Goal: Task Accomplishment & Management: Manage account settings

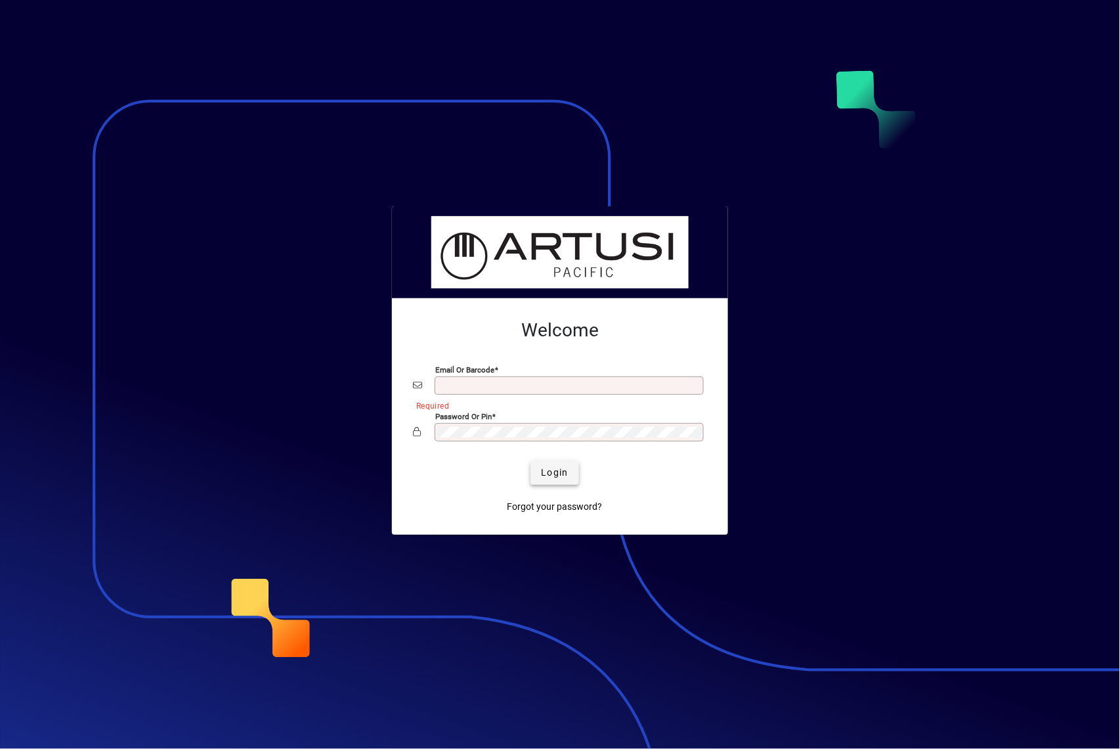
type input "**********"
click at [558, 468] on span "Login" at bounding box center [554, 473] width 27 height 14
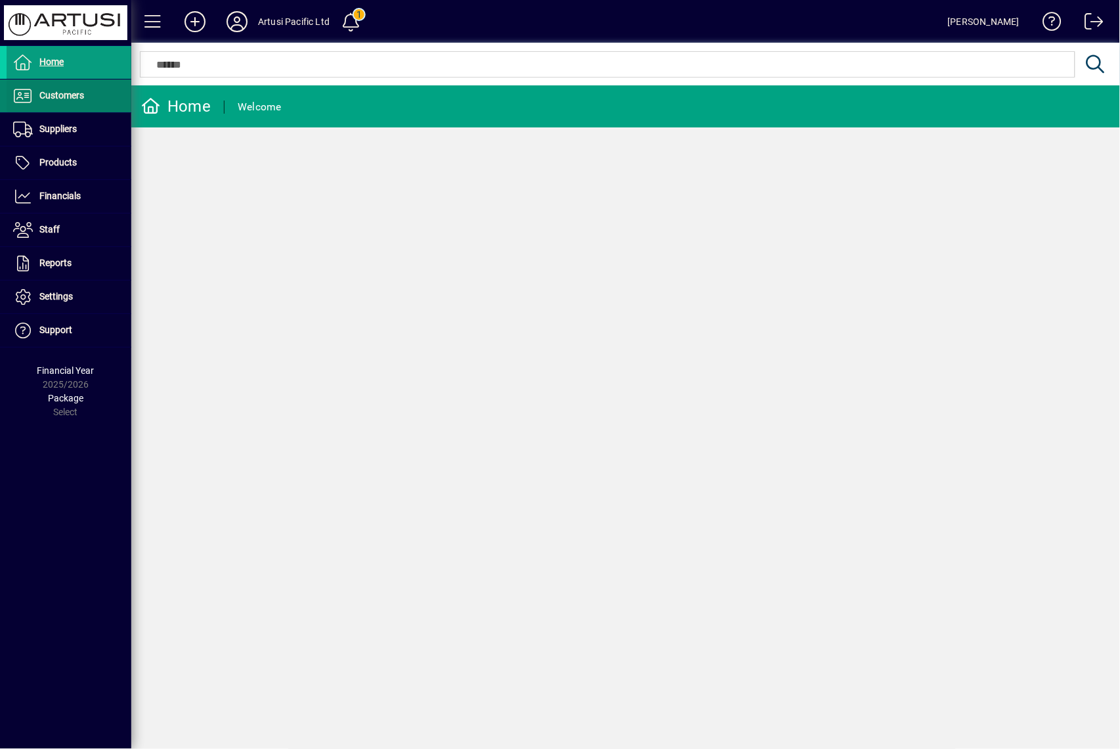
click at [71, 101] on span "Customers" at bounding box center [45, 96] width 77 height 16
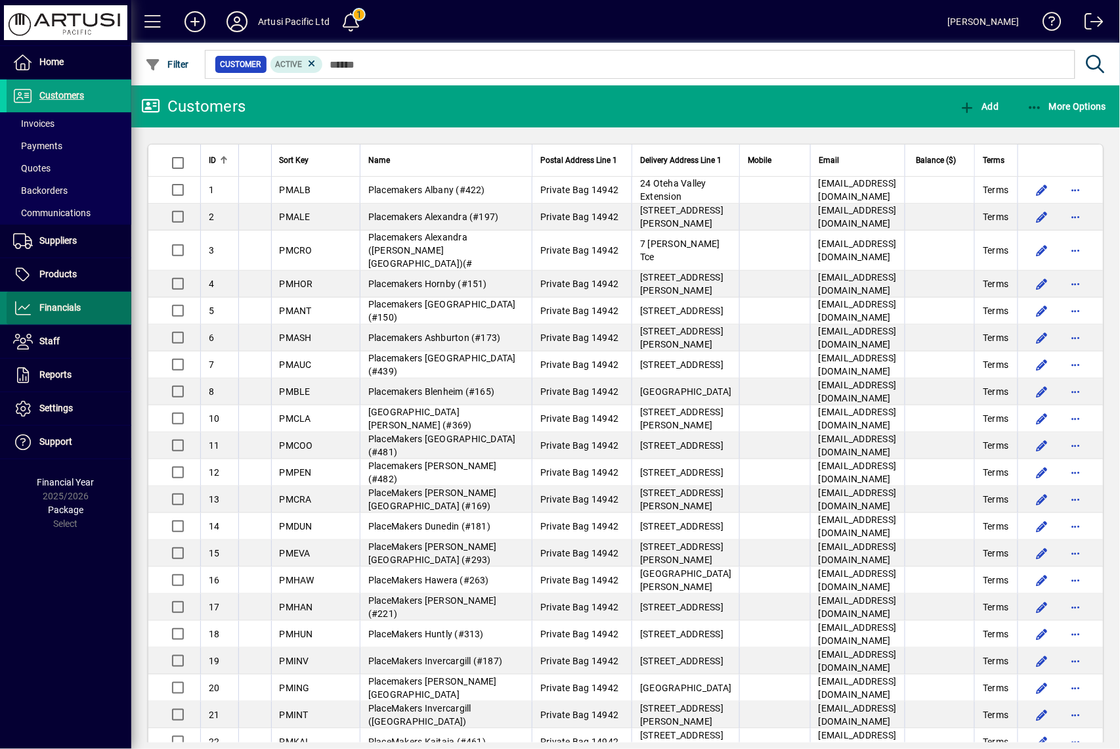
click at [75, 305] on span "Financials" at bounding box center [59, 307] width 41 height 11
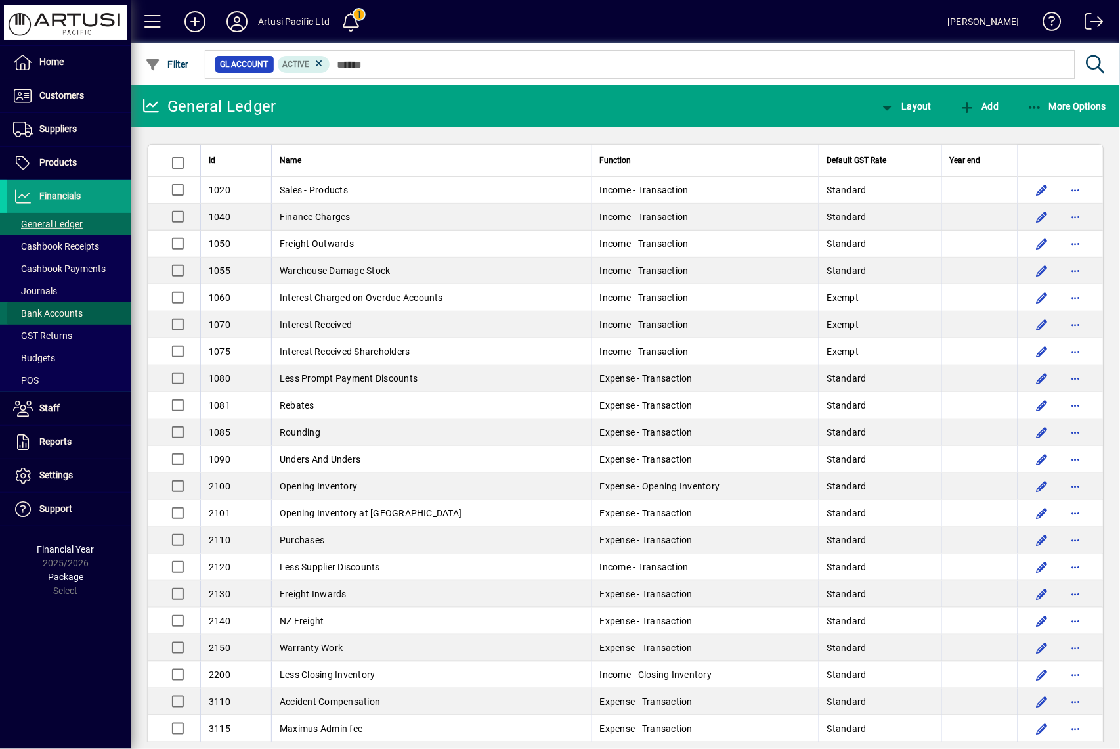
click at [69, 305] on span at bounding box center [69, 313] width 125 height 32
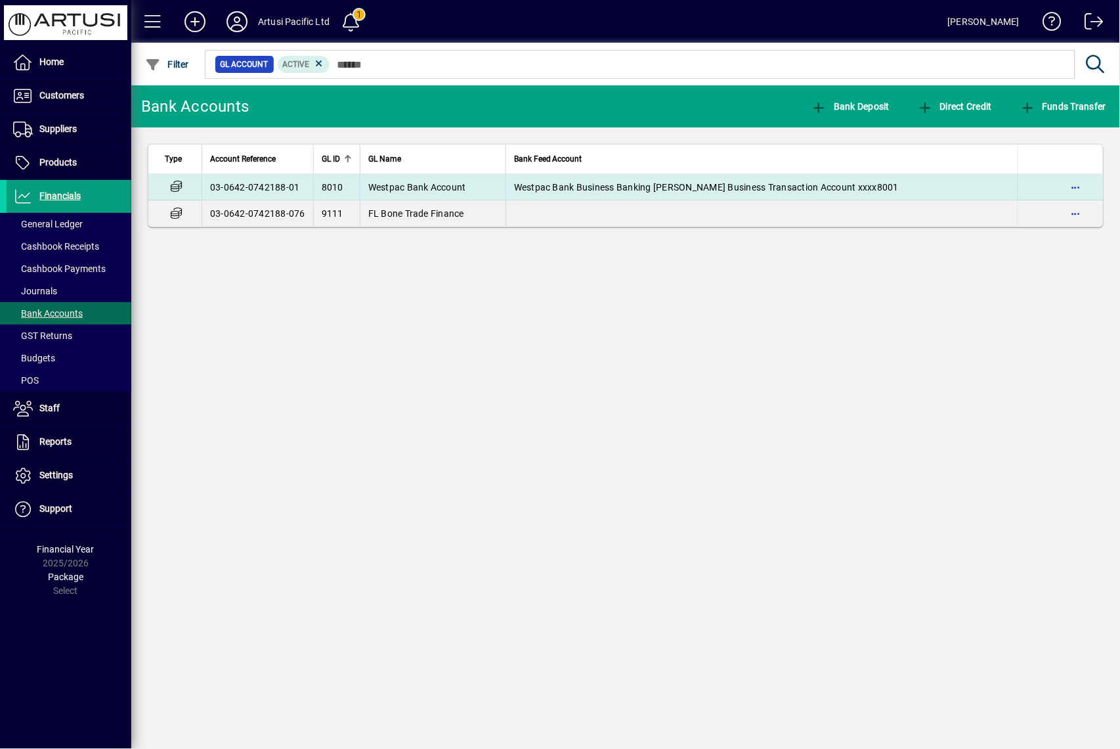
click at [655, 177] on td "Westpac Bank Business Banking [PERSON_NAME] Business Transaction Account xxxx80…" at bounding box center [762, 187] width 512 height 26
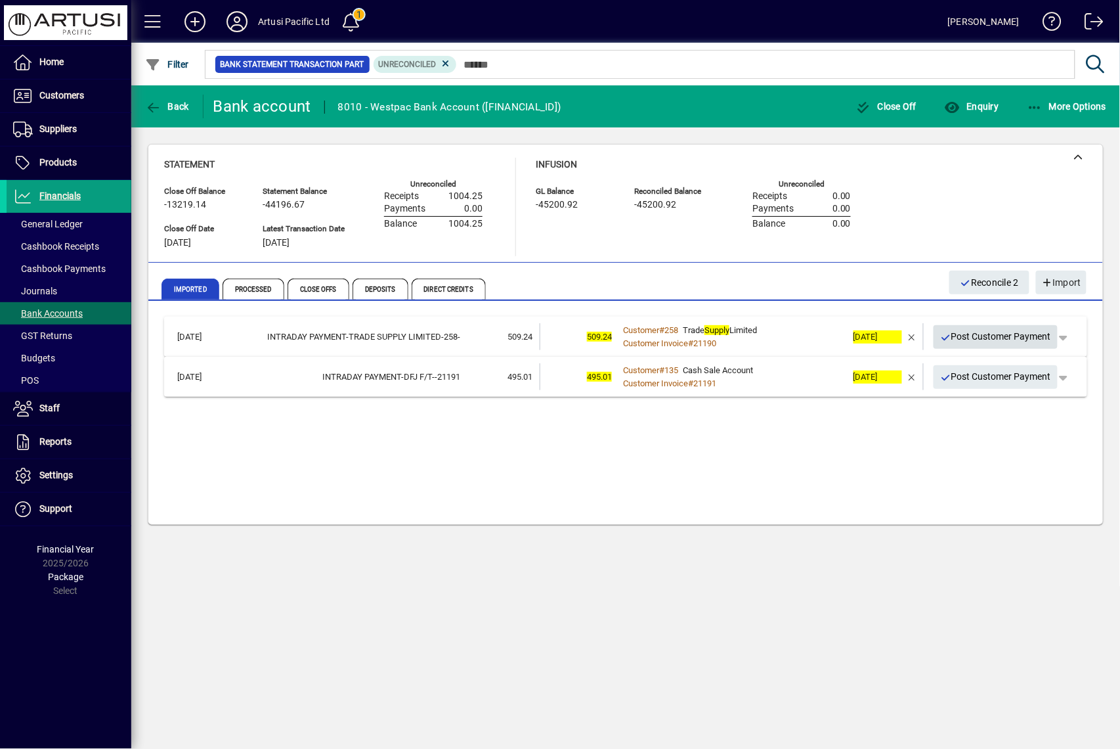
click at [1010, 334] on span "Post Customer Payment" at bounding box center [996, 337] width 112 height 22
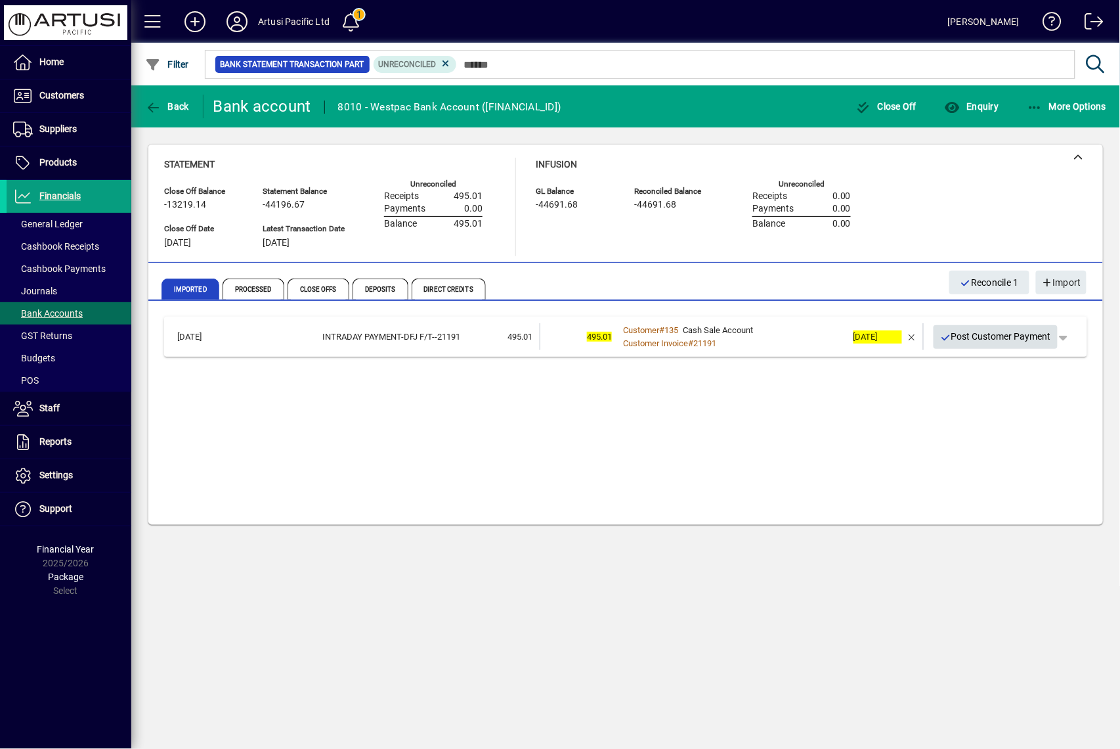
click at [989, 332] on span "Post Customer Payment" at bounding box center [996, 337] width 112 height 22
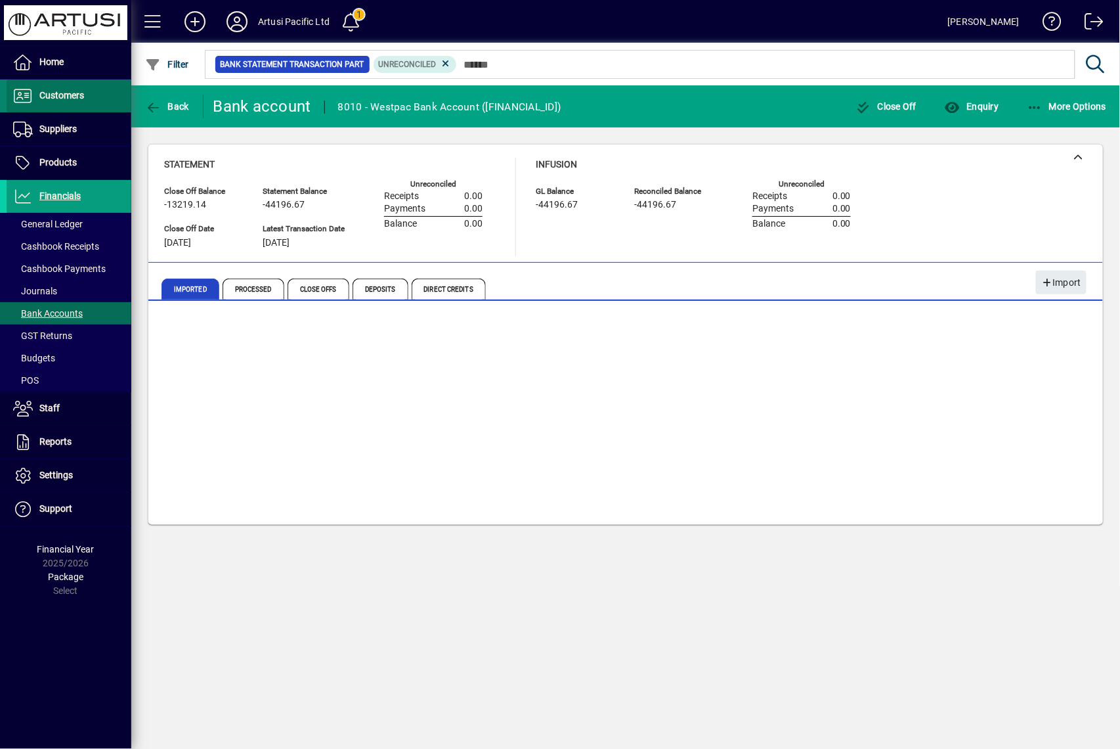
click at [85, 98] on span at bounding box center [69, 96] width 125 height 32
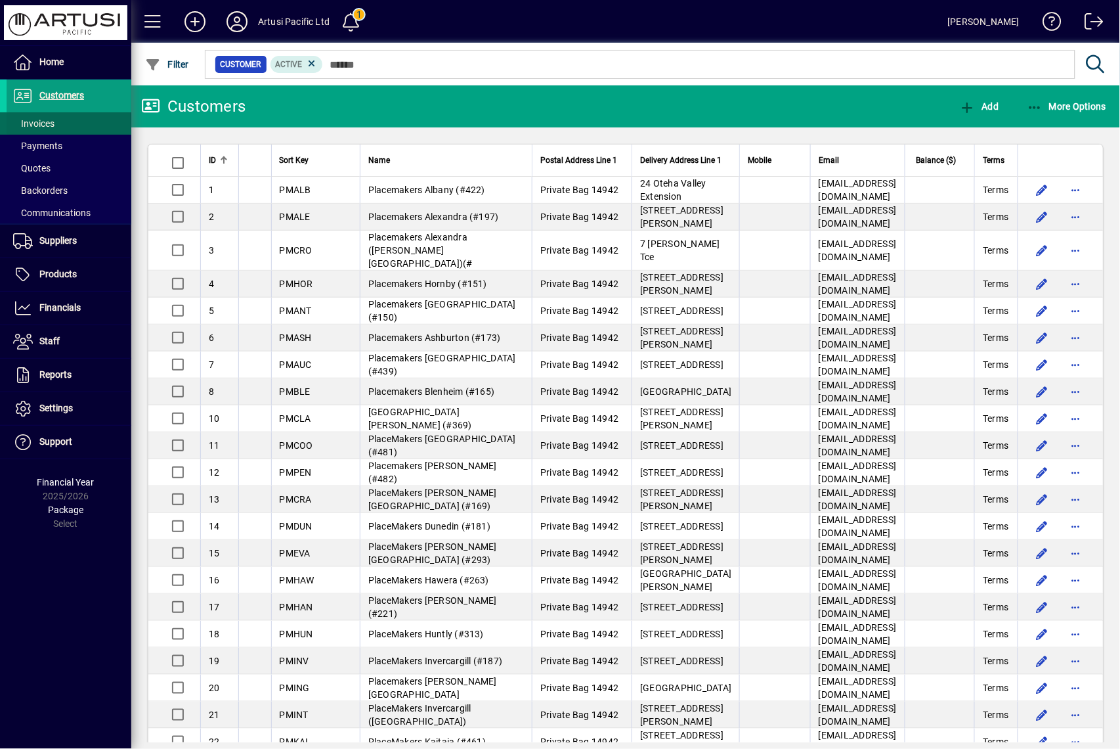
click at [40, 120] on span "Invoices" at bounding box center [33, 123] width 41 height 11
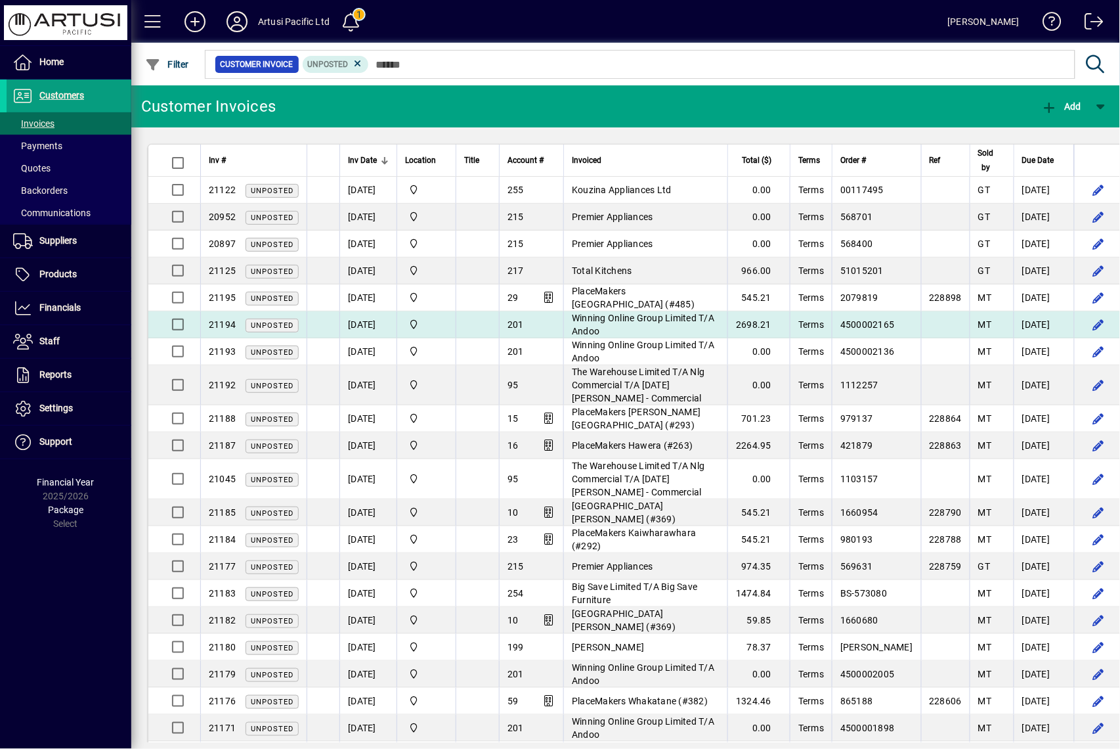
click at [679, 322] on span "Winning Online Group Limited T/A Andoo" at bounding box center [643, 325] width 142 height 24
click at [679, 322] on div "Customer Invoices Add Inv # Inv Date Location Title Account # Invoiced Total ($…" at bounding box center [625, 416] width 989 height 663
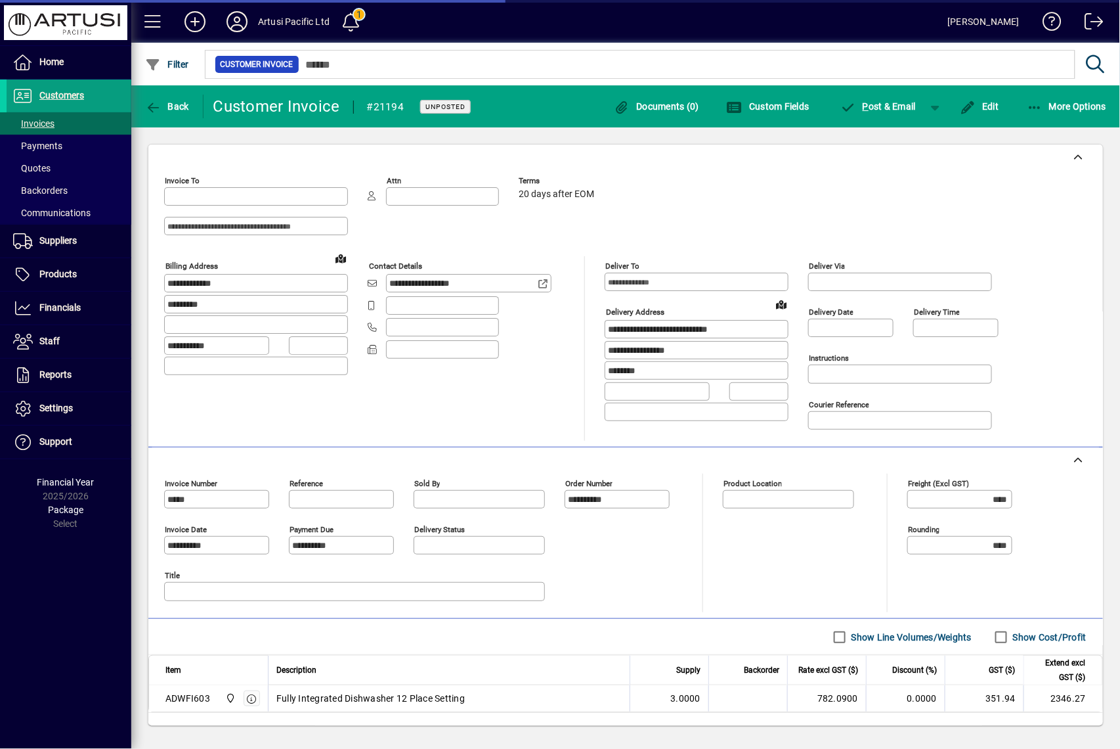
type input "**********"
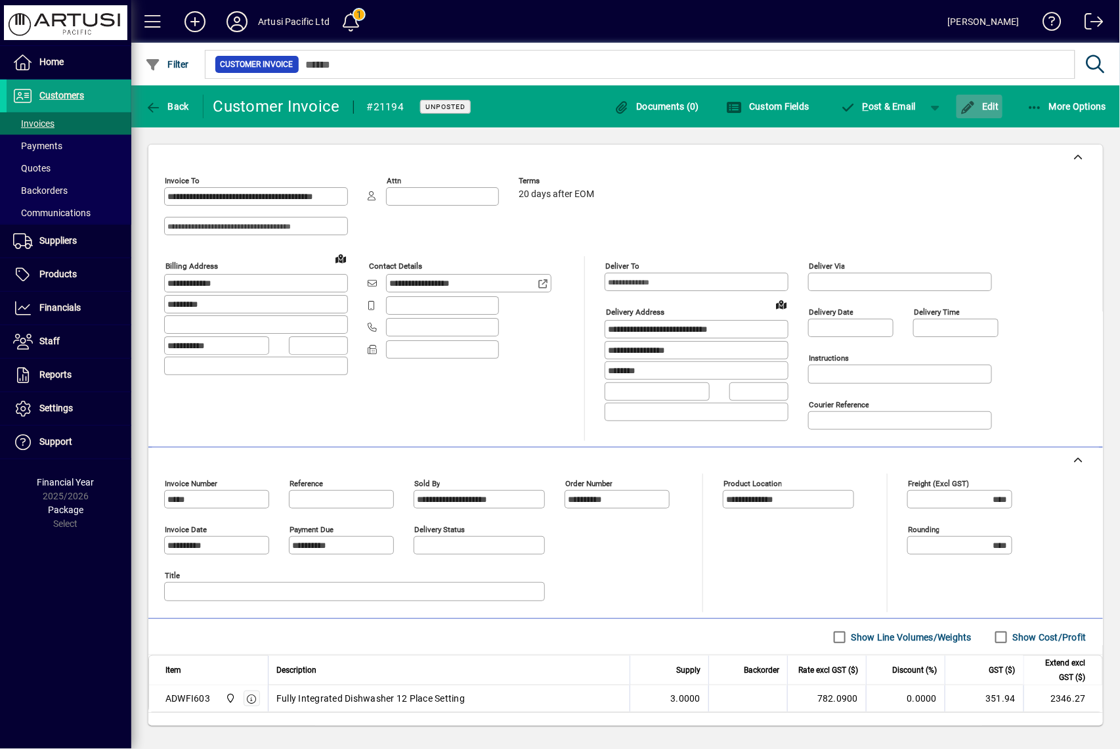
click at [999, 108] on span "Edit" at bounding box center [979, 106] width 39 height 11
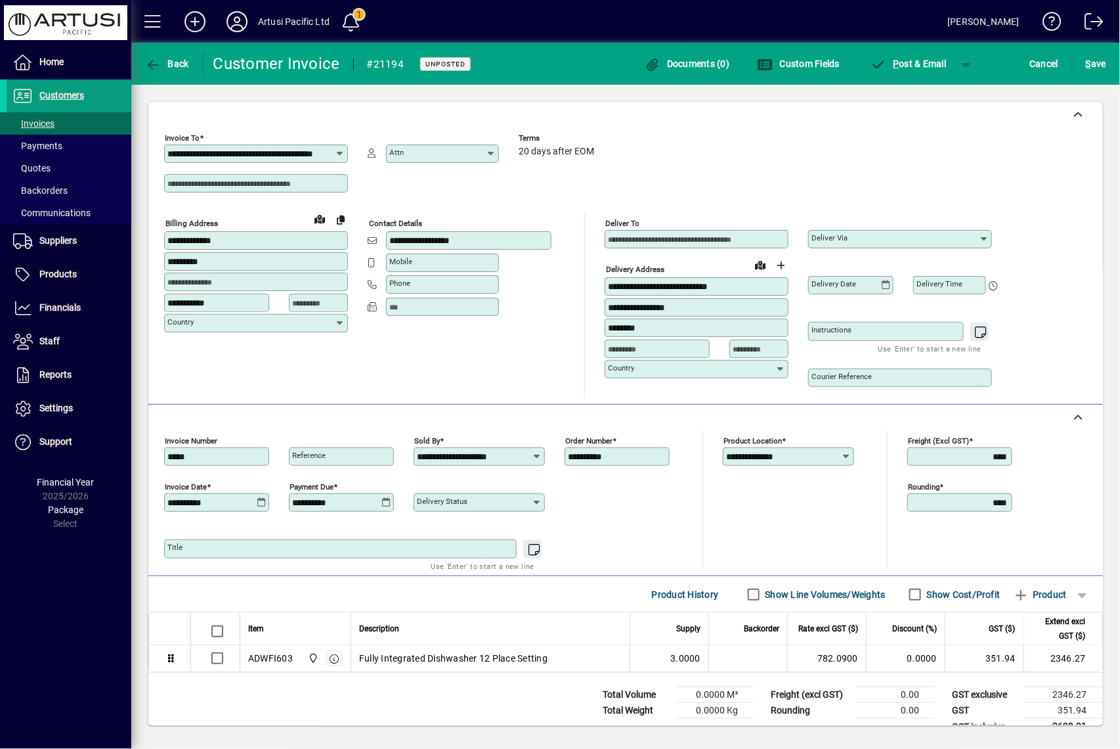
click at [324, 453] on mat-label "Reference" at bounding box center [308, 454] width 33 height 9
click at [324, 453] on input "Reference" at bounding box center [342, 456] width 101 height 11
type input "******"
click at [1101, 74] on span "S ave" at bounding box center [1096, 63] width 20 height 21
